Goal: Find specific page/section

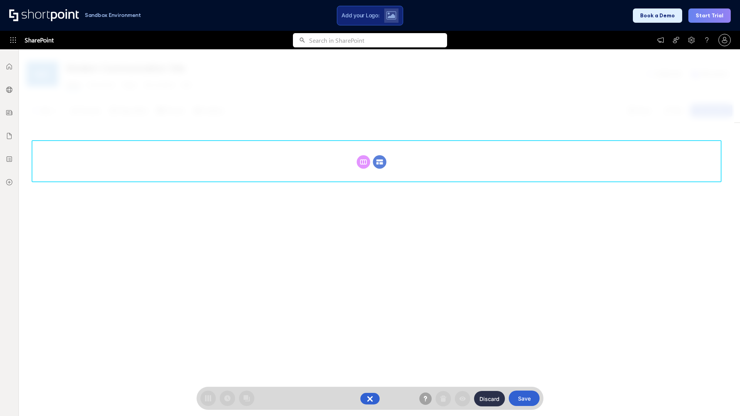
click at [380, 162] on circle at bounding box center [379, 161] width 13 height 13
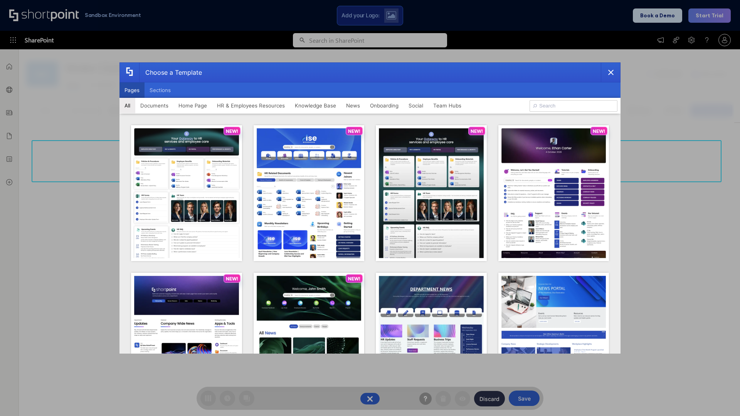
click at [132, 90] on button "Pages" at bounding box center [132, 90] width 25 height 15
type input "Knowledge Portal 2"
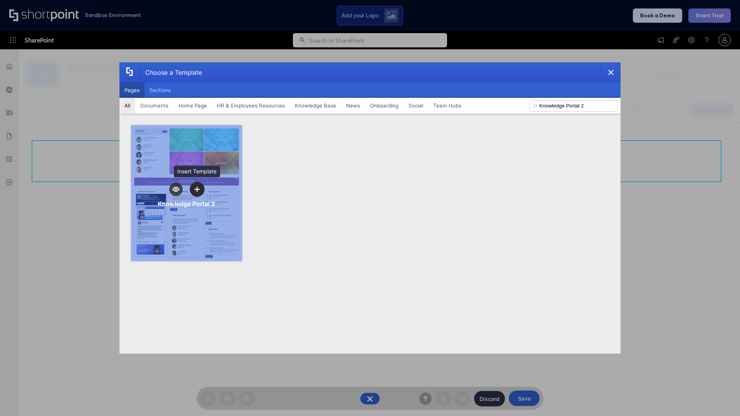
click at [197, 189] on icon "template selector" at bounding box center [196, 189] width 5 height 5
